Goal: Contribute content: Add original content to the website for others to see

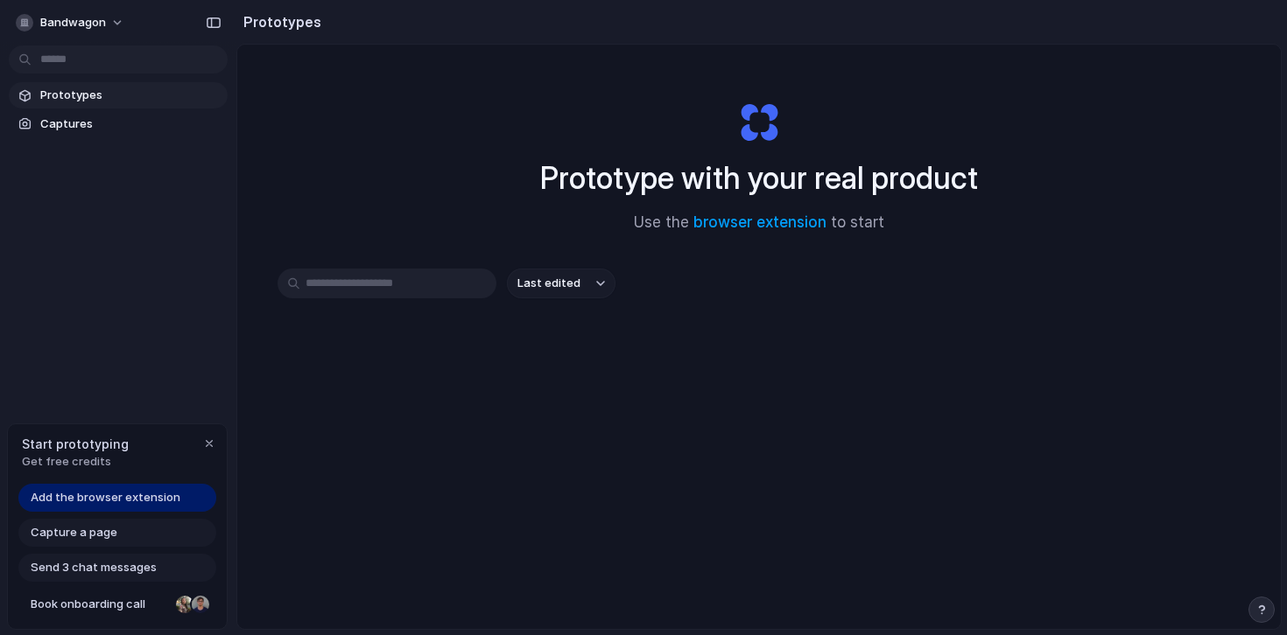
click at [134, 497] on span "Add the browser extension" at bounding box center [106, 498] width 150 height 18
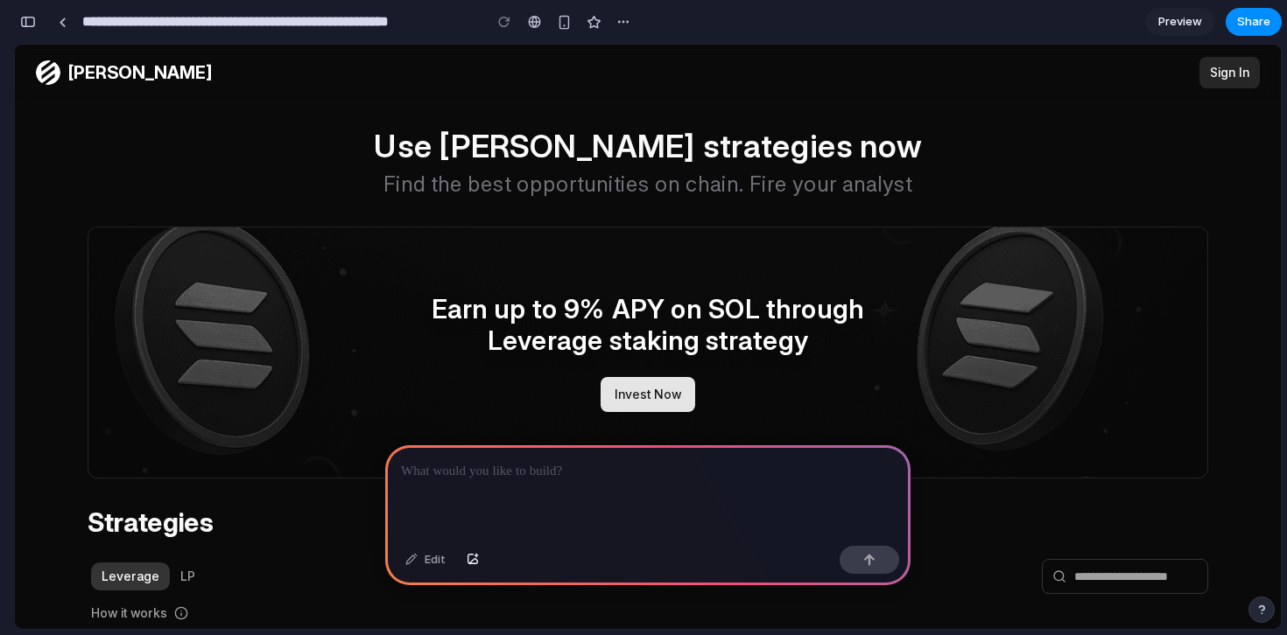
click at [578, 471] on p at bounding box center [648, 471] width 494 height 21
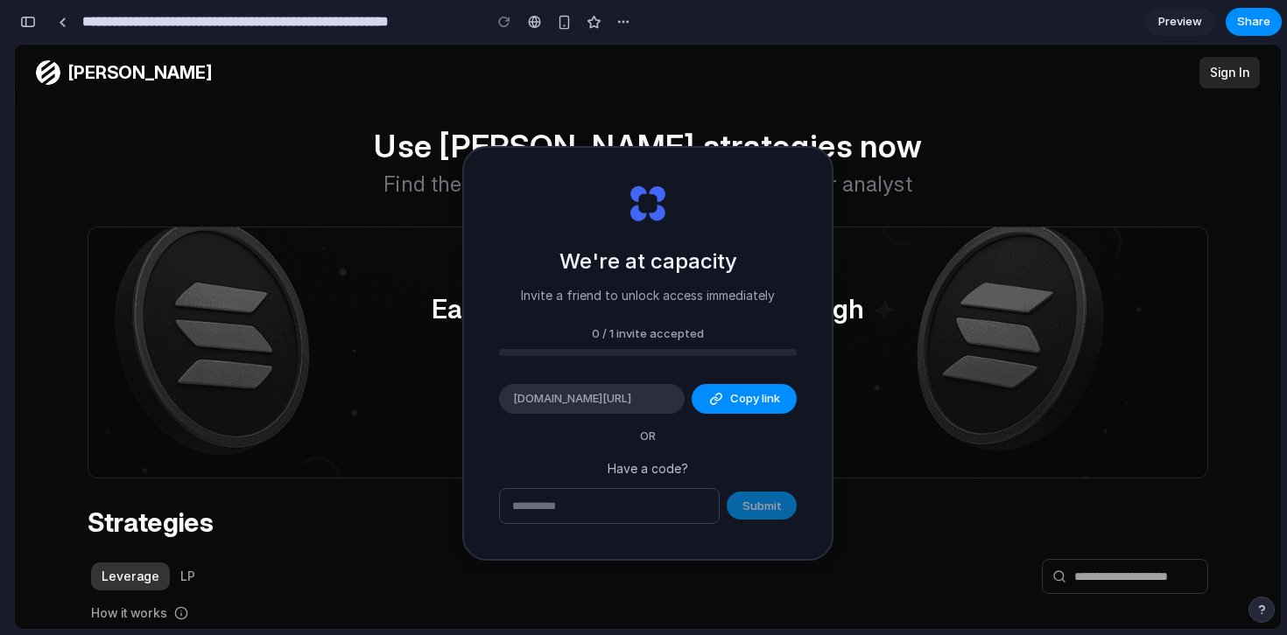
scroll to position [105, 0]
type input "**********"
